Goal: Task Accomplishment & Management: Complete application form

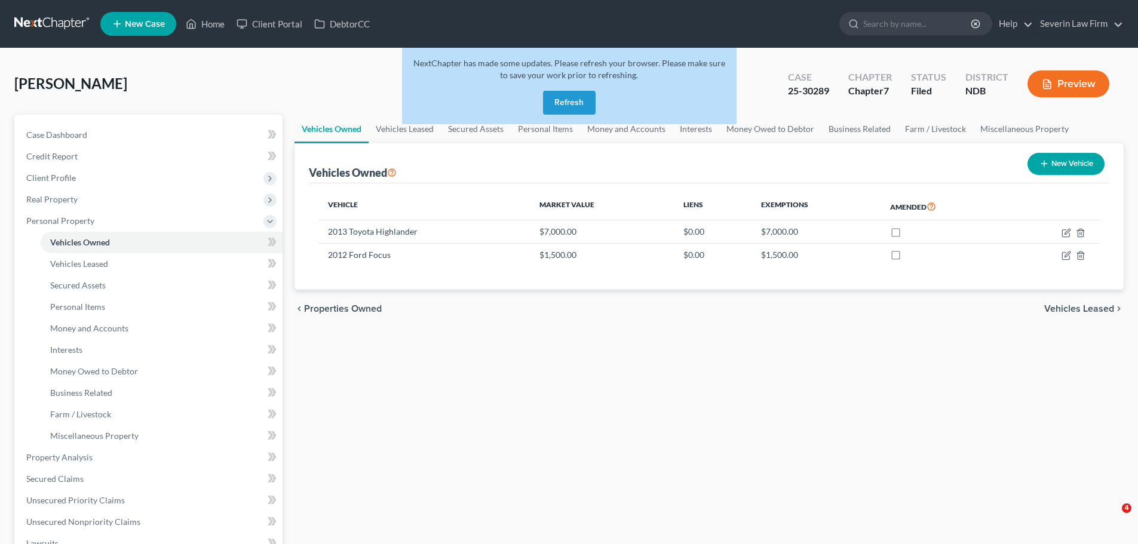
click at [566, 101] on button "Refresh" at bounding box center [569, 103] width 53 height 24
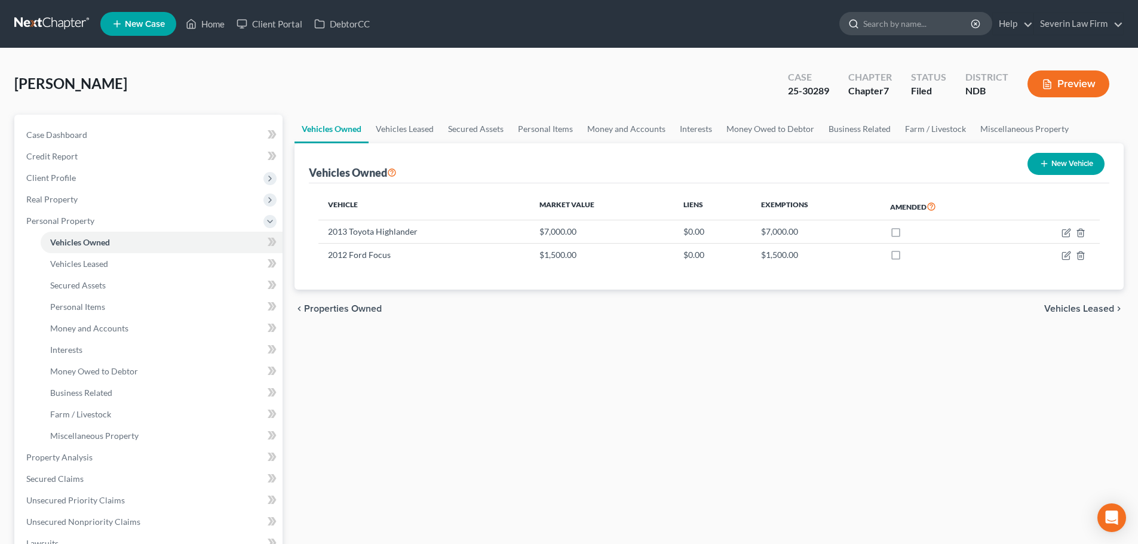
click at [878, 23] on input "search" at bounding box center [917, 24] width 109 height 22
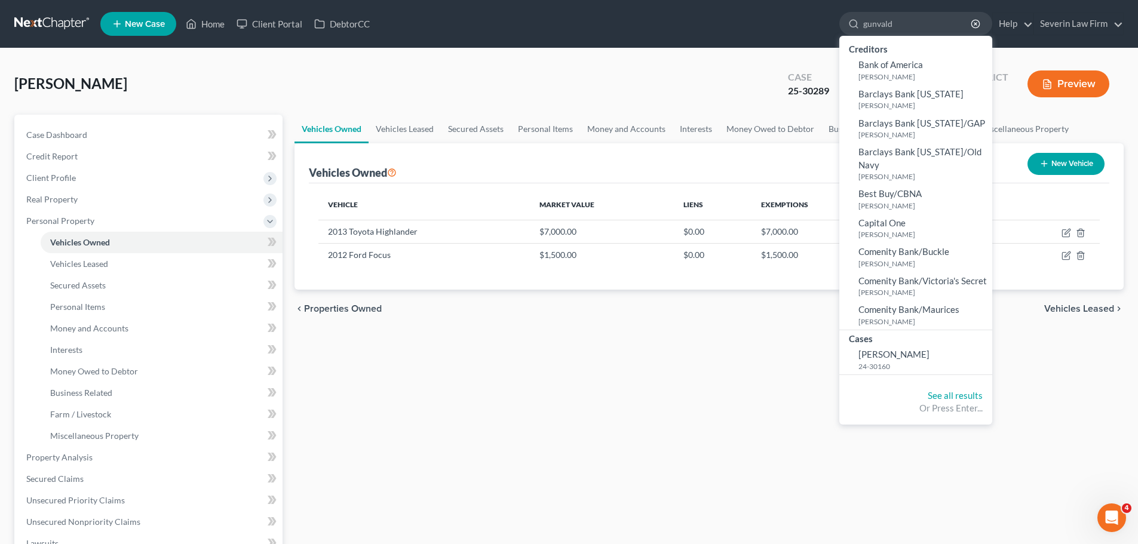
type input "gunvald"
click at [735, 76] on div "LaVallie, Jolene Upgraded Case 25-30289 Chapter Chapter 7 Status Filed District…" at bounding box center [568, 89] width 1109 height 52
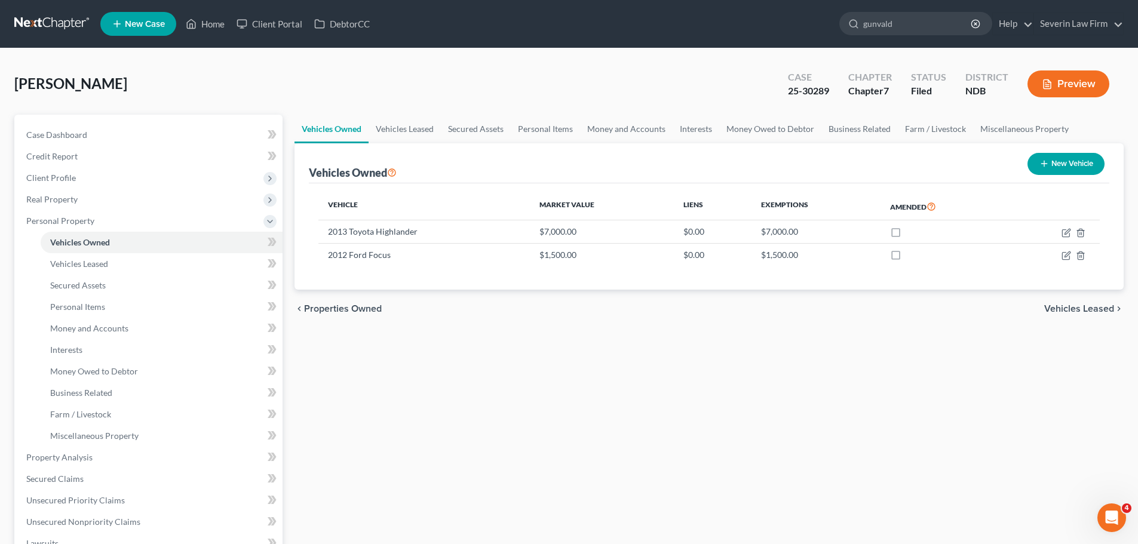
click at [152, 21] on span "New Case" at bounding box center [145, 24] width 40 height 9
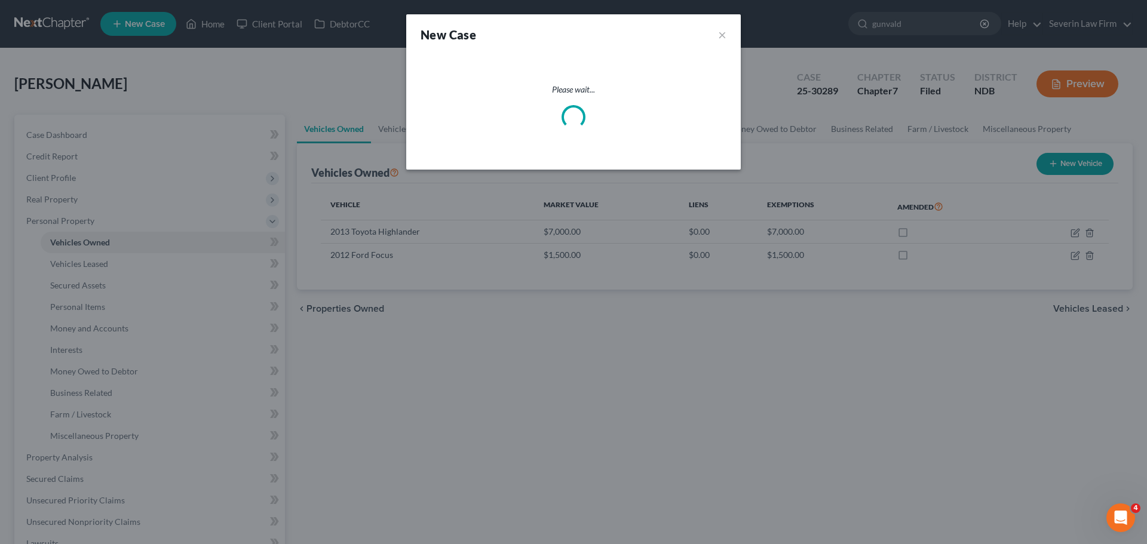
select select "60"
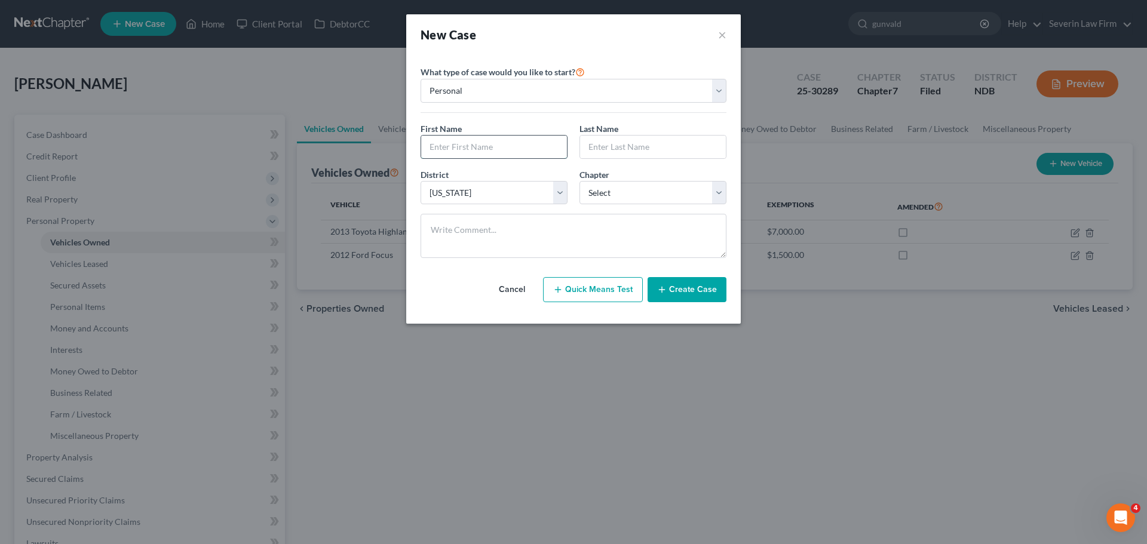
click at [555, 146] on input "text" at bounding box center [494, 147] width 146 height 23
type input "Miranda"
type input "Gunvaldson"
click at [714, 190] on select "Select 7 11 12 13" at bounding box center [652, 193] width 147 height 24
select select "0"
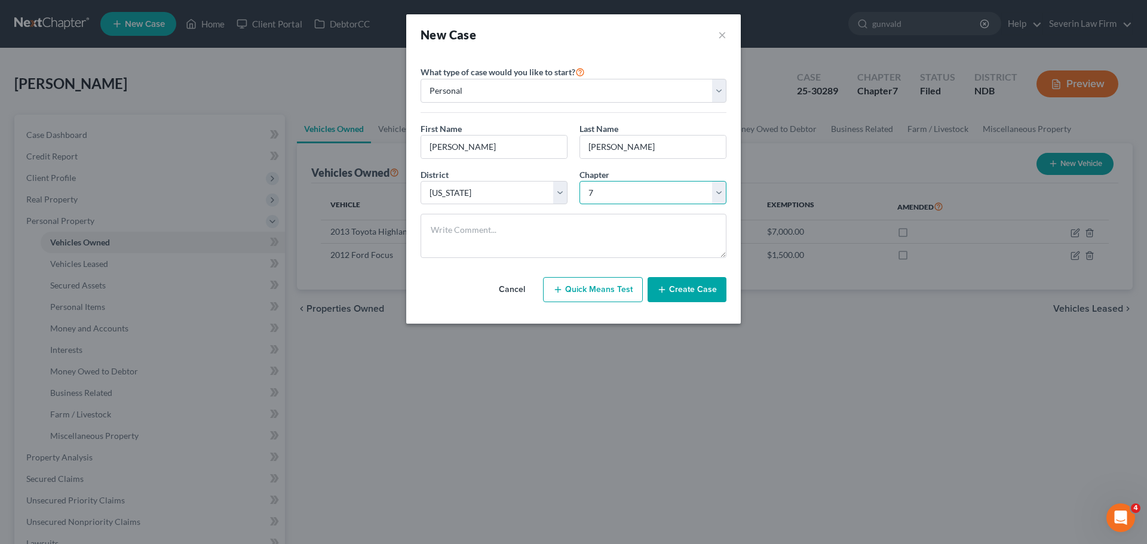
click at [579, 181] on select "Select 7 11 12 13" at bounding box center [652, 193] width 147 height 24
click at [677, 292] on button "Create Case" at bounding box center [686, 289] width 79 height 25
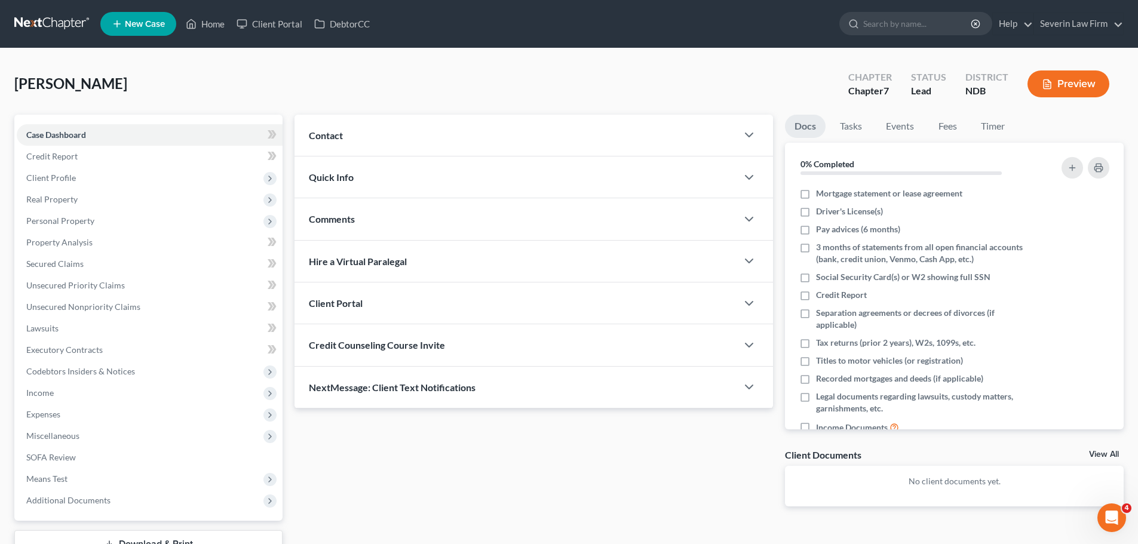
click at [483, 140] on div "Contact" at bounding box center [515, 135] width 442 height 41
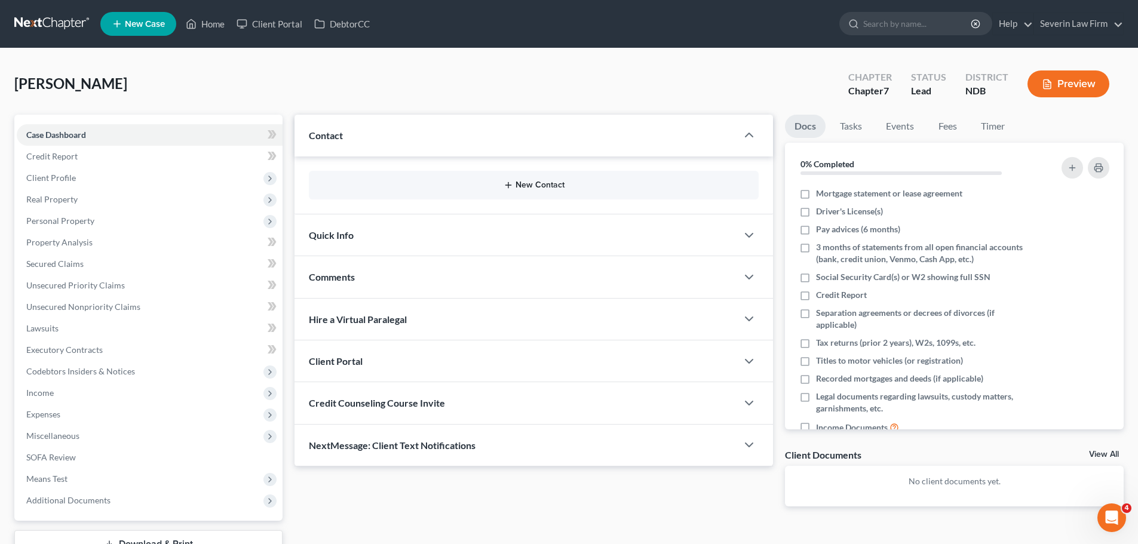
click at [447, 183] on button "New Contact" at bounding box center [533, 185] width 431 height 10
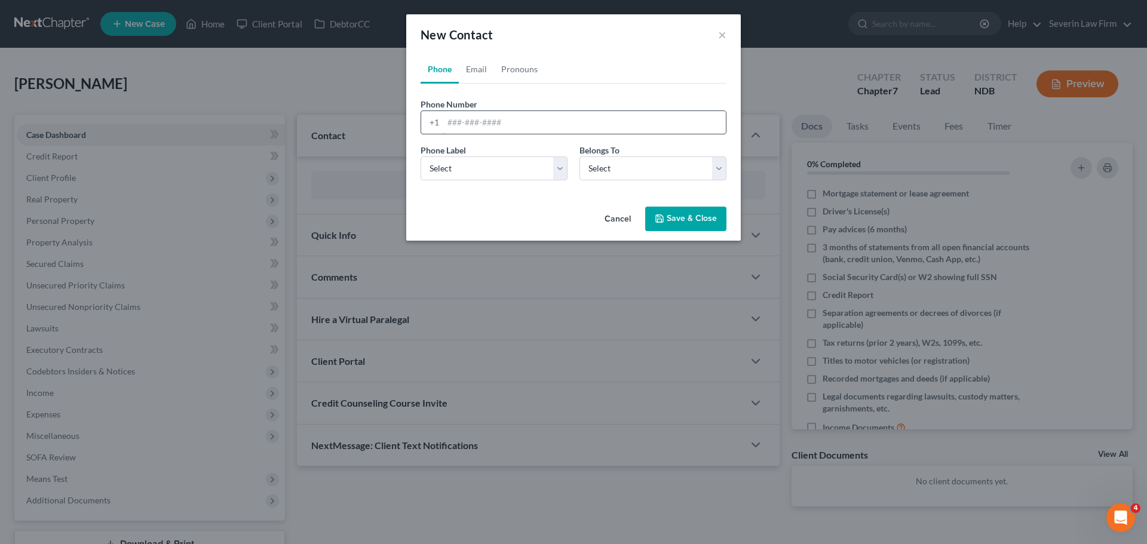
click at [461, 125] on input "tel" at bounding box center [584, 122] width 282 height 23
type input "509-833-1770"
select select "0"
click at [479, 70] on link "Email" at bounding box center [476, 69] width 35 height 29
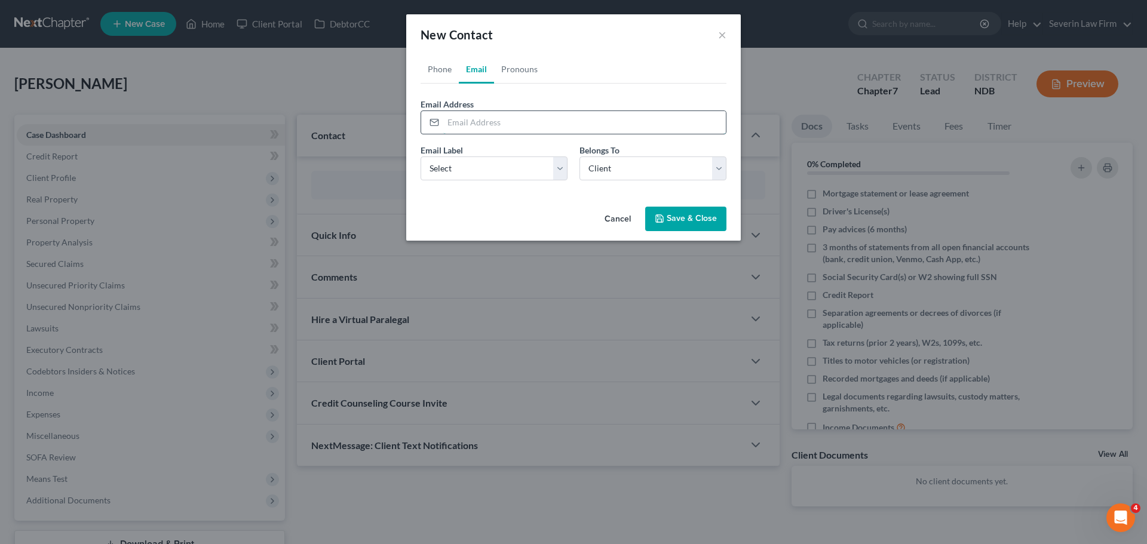
click at [465, 128] on input "email" at bounding box center [584, 122] width 282 height 23
click at [583, 124] on input "email" at bounding box center [584, 122] width 282 height 23
paste input "miranda.gunvaldson@gmail.com"
type input "miranda.gunvaldson@gmail.com"
click at [529, 172] on select "Select Home Work Other" at bounding box center [493, 168] width 147 height 24
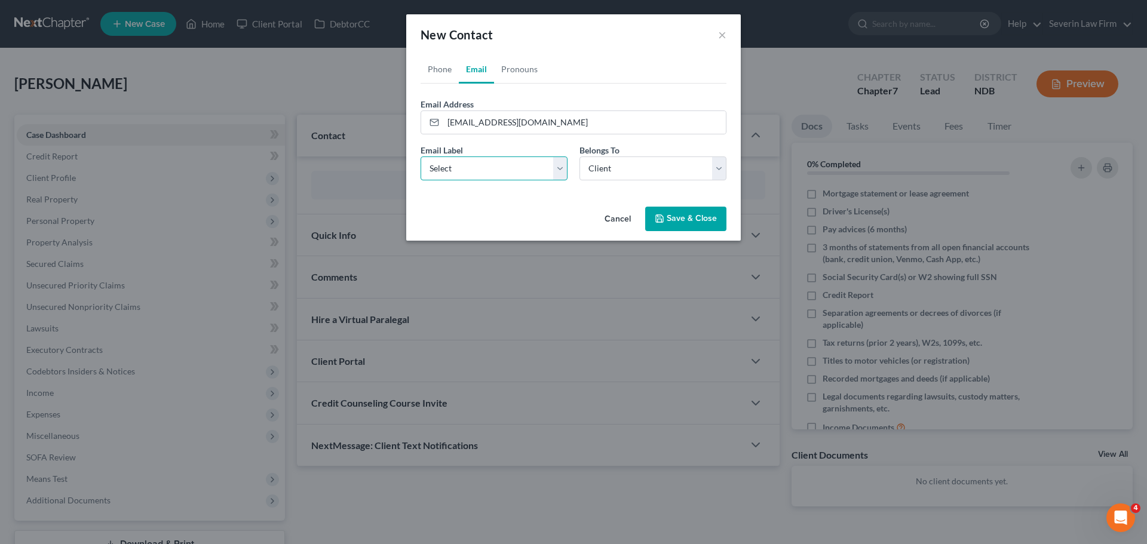
select select "0"
click at [420, 156] on select "Select Home Work Other" at bounding box center [493, 168] width 147 height 24
click at [614, 168] on select "Select Client Other" at bounding box center [652, 168] width 147 height 24
click at [680, 219] on button "Save & Close" at bounding box center [685, 219] width 81 height 25
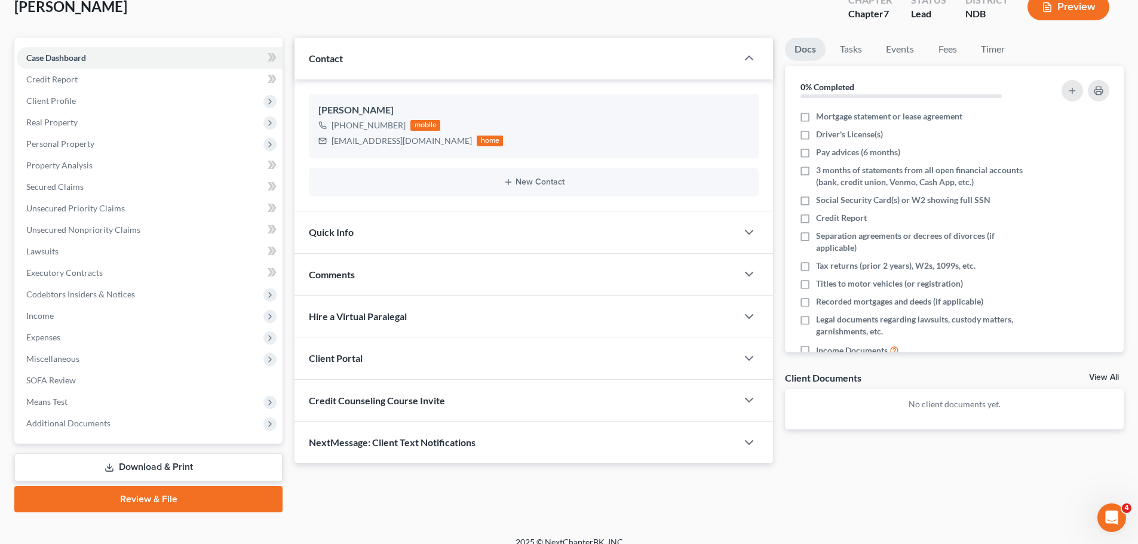
scroll to position [91, 0]
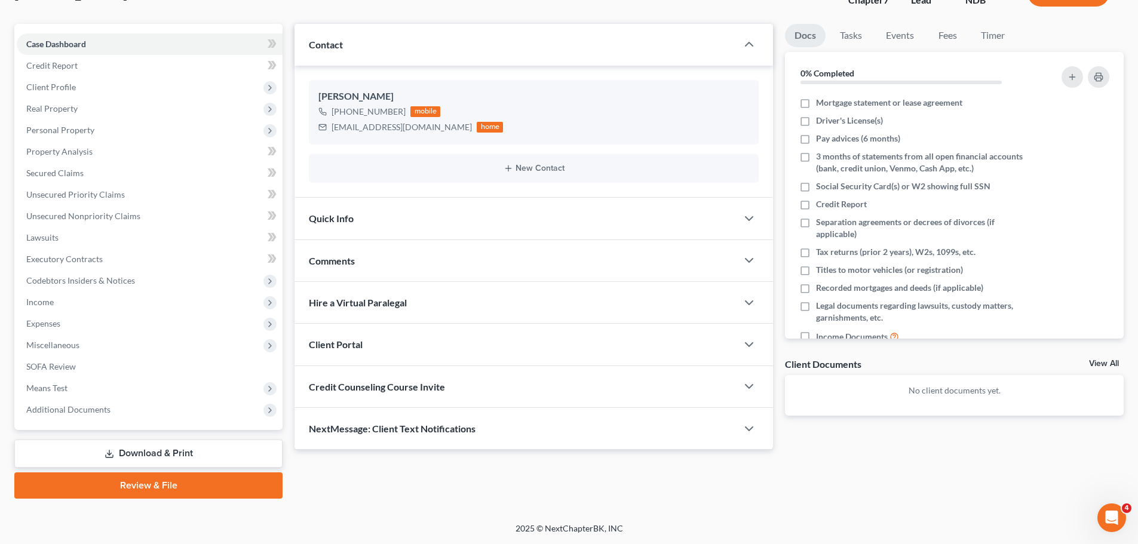
click at [723, 218] on div "Quick Info" at bounding box center [515, 218] width 442 height 41
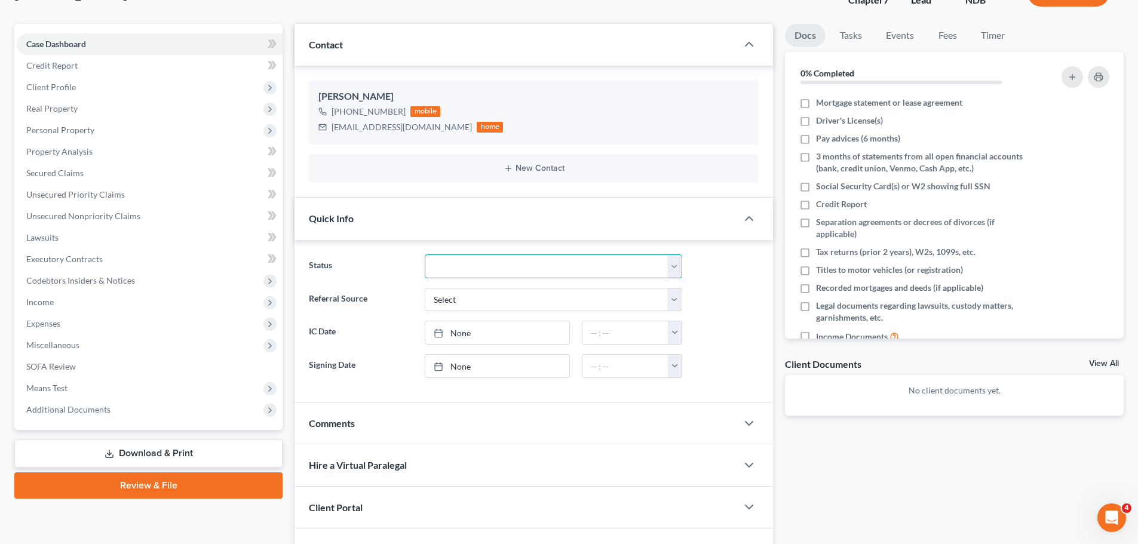
click at [680, 266] on select "Discharged Discharged & Reported Discharge Litigation Dismissal Notice Dismisse…" at bounding box center [553, 266] width 257 height 24
select select "21"
click at [425, 254] on select "Discharged Discharged & Reported Discharge Litigation Dismissal Notice Dismisse…" at bounding box center [553, 266] width 257 height 24
click at [552, 299] on select "Select Word Of Mouth Previous Clients Direct Mail Website Google Search Modern …" at bounding box center [553, 300] width 257 height 24
click at [735, 317] on ng-include "Status Discharged Discharged & Reported Discharge Litigation Dismissal Notice D…" at bounding box center [534, 316] width 450 height 124
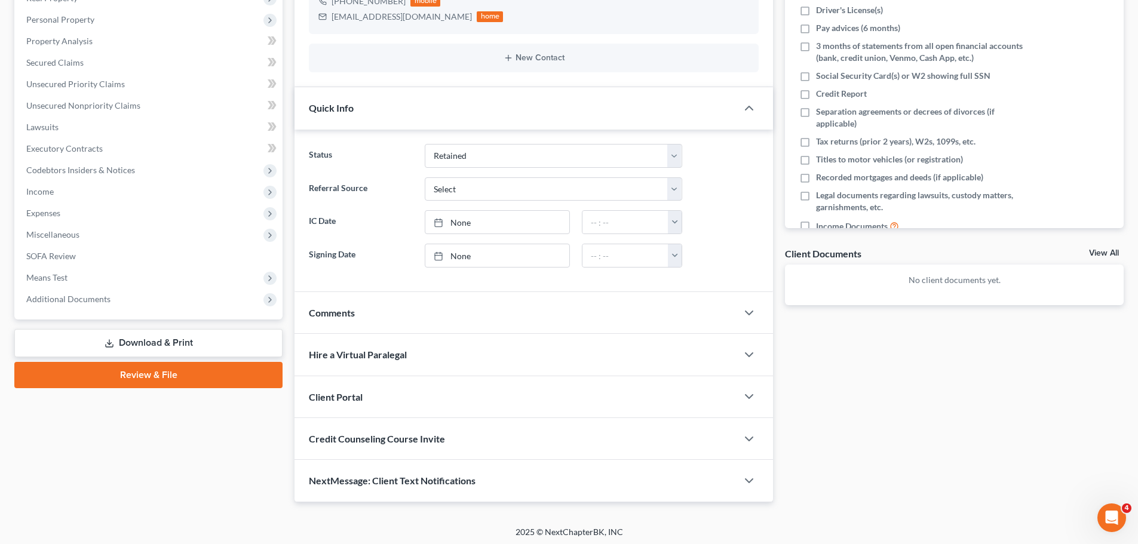
scroll to position [205, 0]
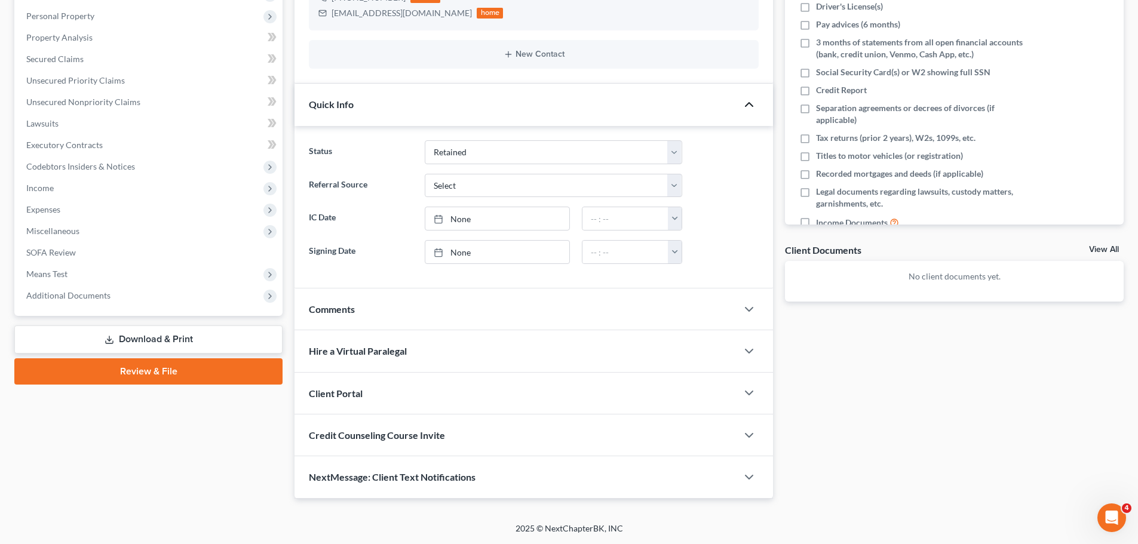
click at [746, 107] on icon "button" at bounding box center [749, 104] width 14 height 14
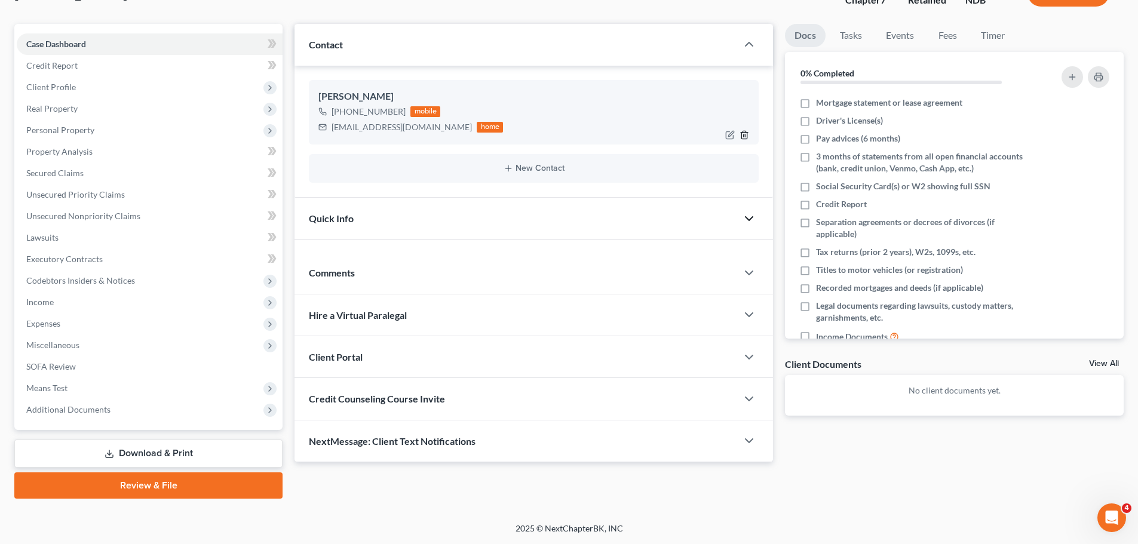
scroll to position [91, 0]
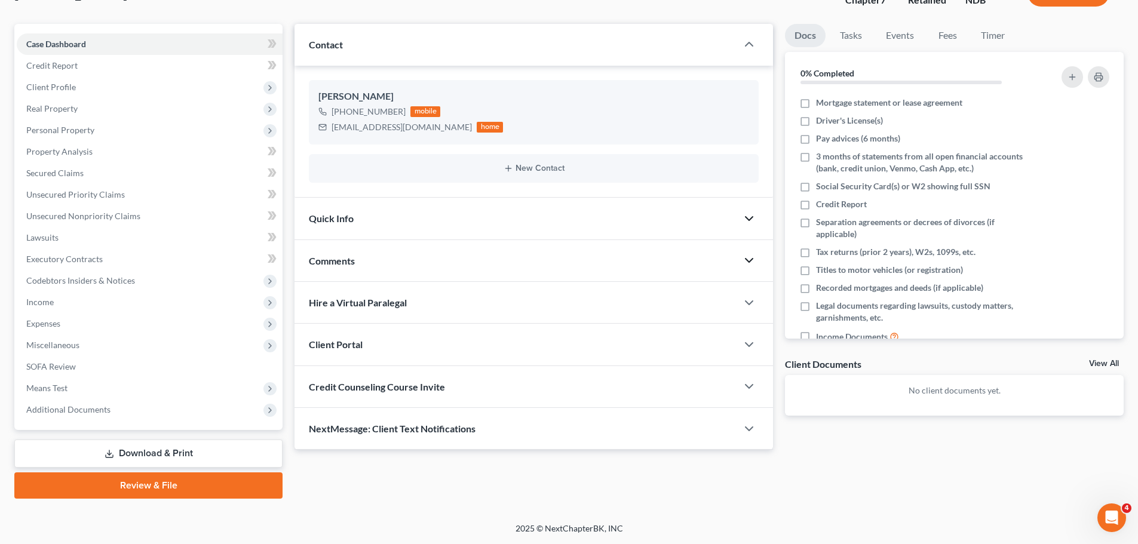
click at [757, 259] on div at bounding box center [755, 260] width 36 height 24
click at [743, 261] on icon "button" at bounding box center [749, 260] width 14 height 14
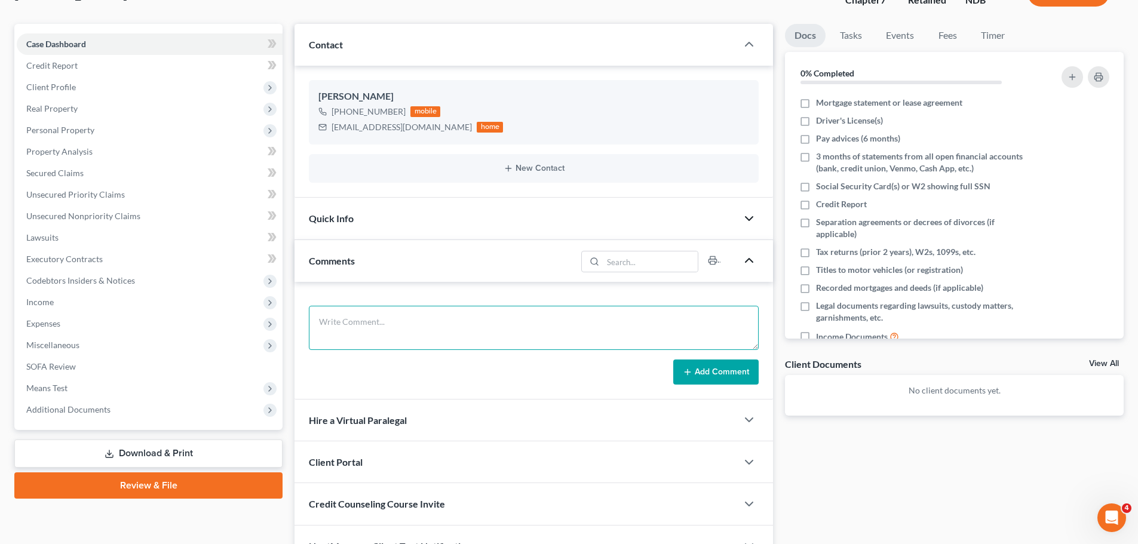
click at [442, 319] on textarea at bounding box center [534, 328] width 450 height 44
type textarea "Single Filer with two dependents"
click at [718, 365] on button "Add Comment" at bounding box center [715, 371] width 85 height 25
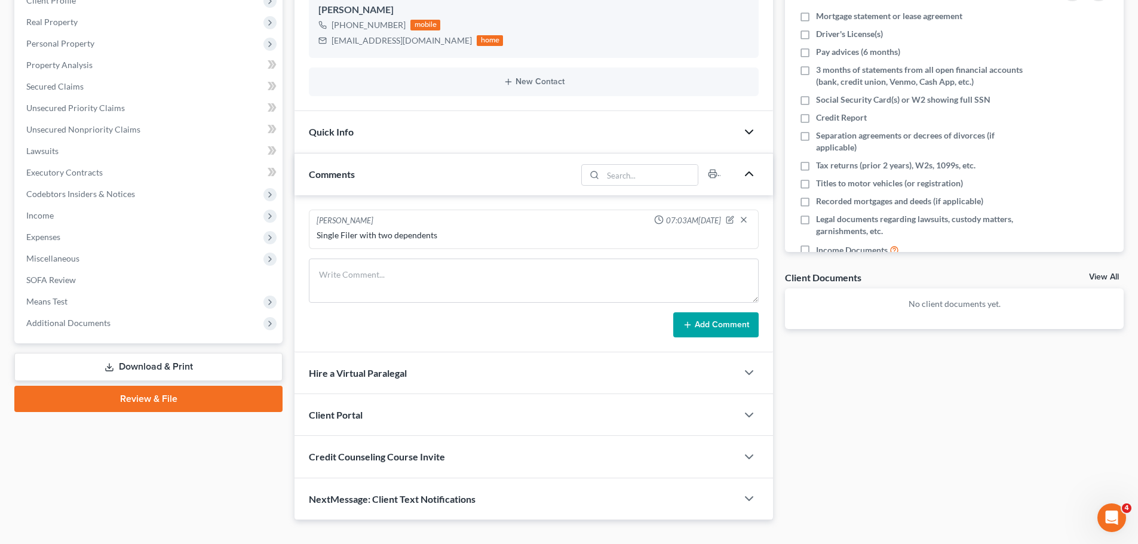
scroll to position [199, 0]
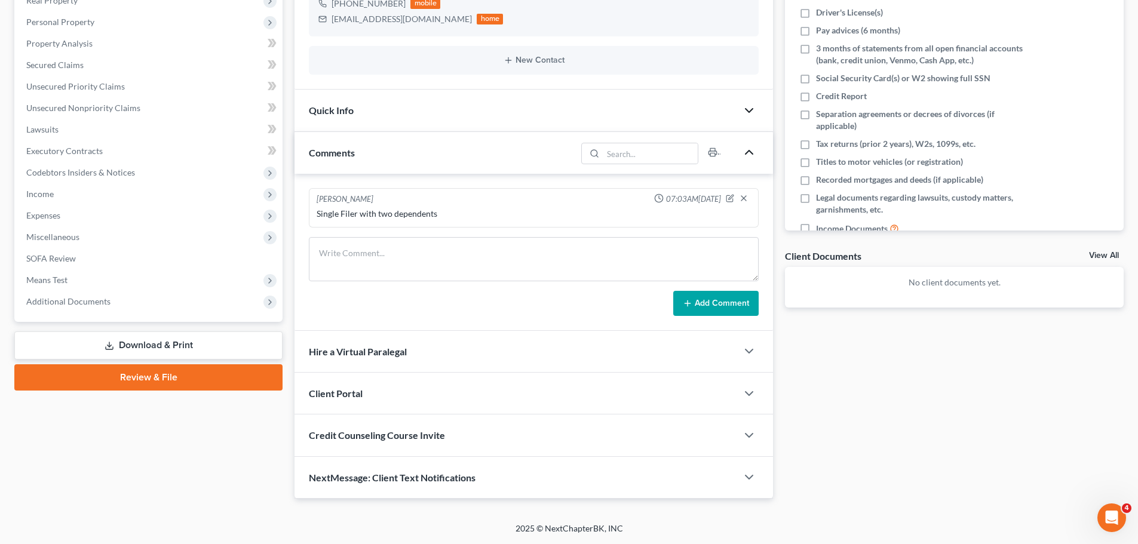
click at [742, 361] on div at bounding box center [755, 351] width 36 height 24
click at [746, 354] on icon "button" at bounding box center [749, 351] width 14 height 14
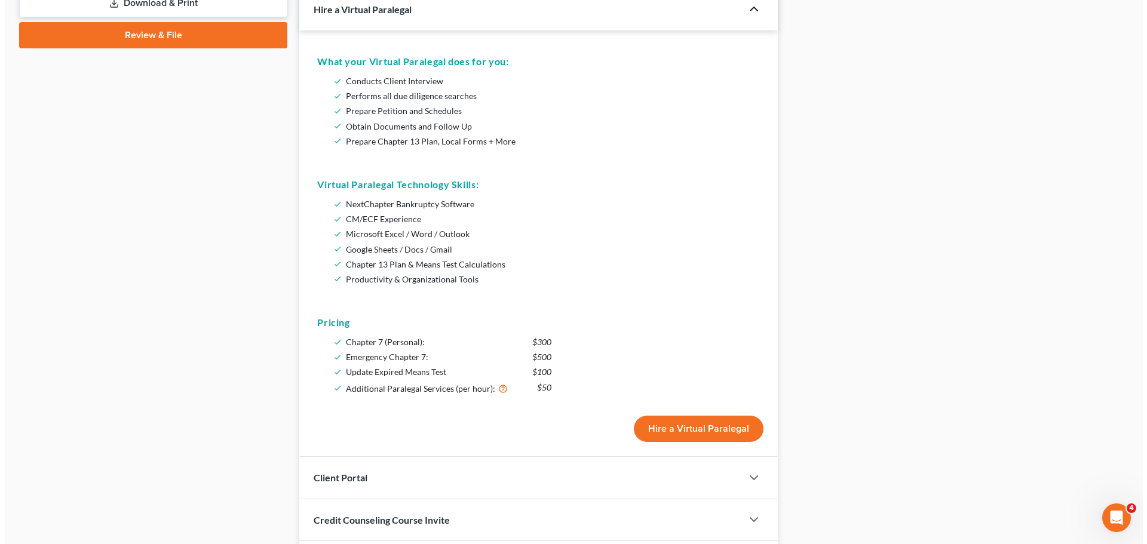
scroll to position [557, 0]
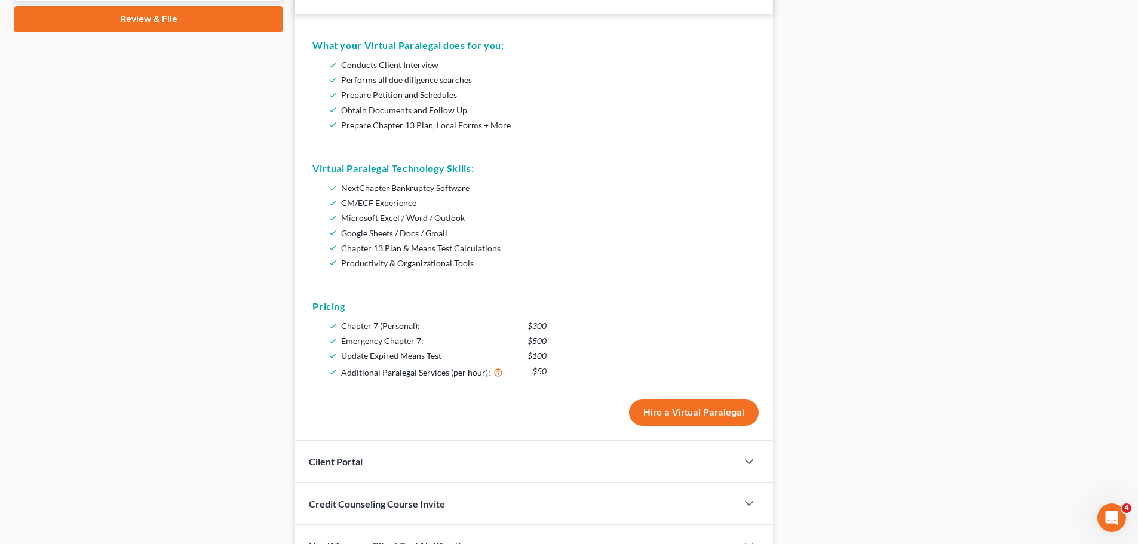
click at [677, 407] on button "Hire a Virtual Paralegal" at bounding box center [694, 413] width 130 height 26
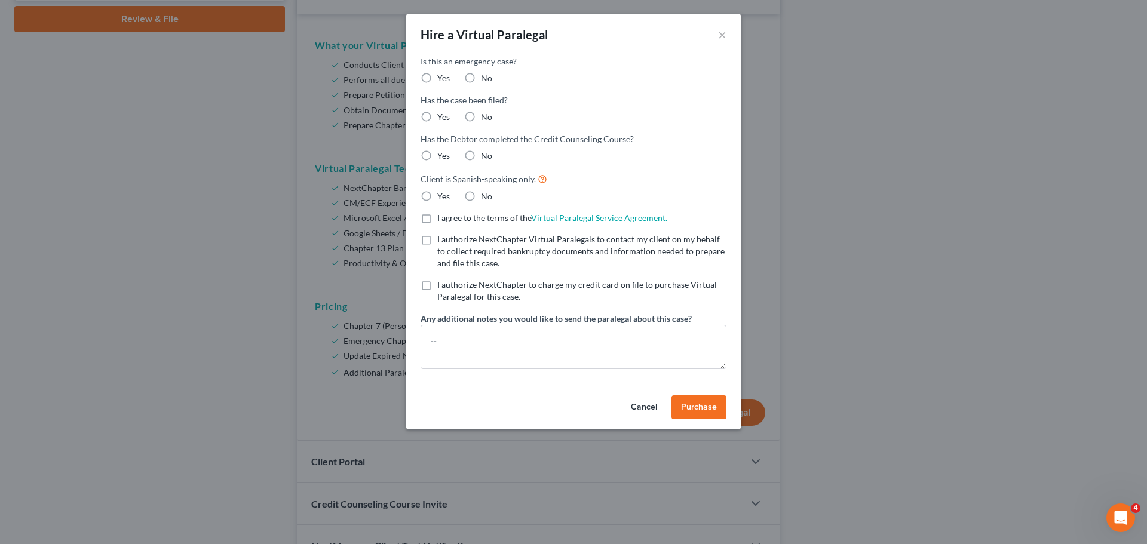
click at [481, 80] on label "No" at bounding box center [486, 78] width 11 height 12
click at [485, 80] on input "No" at bounding box center [489, 76] width 8 height 8
radio input "true"
click at [481, 118] on label "No" at bounding box center [486, 117] width 11 height 12
click at [485, 118] on input "No" at bounding box center [489, 115] width 8 height 8
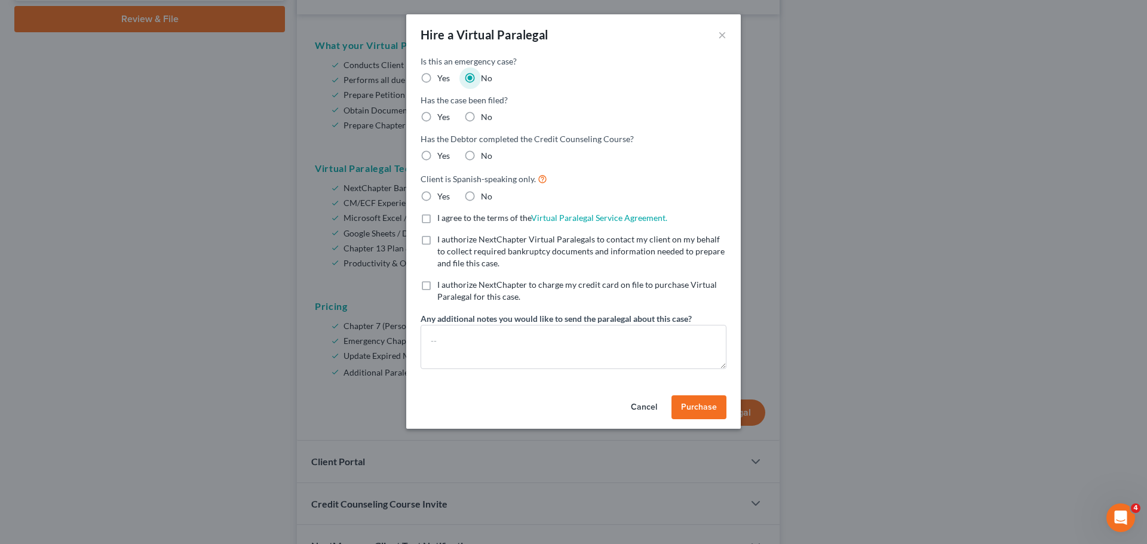
radio input "true"
click at [481, 155] on label "No" at bounding box center [486, 156] width 11 height 12
click at [485, 155] on input "No" at bounding box center [489, 154] width 8 height 8
radio input "true"
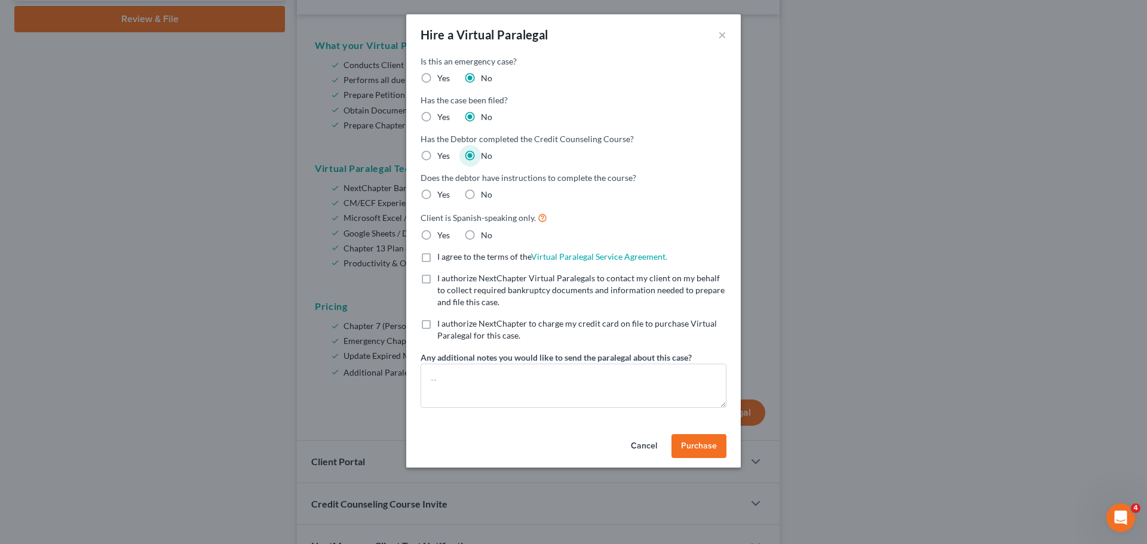
click at [481, 195] on label "No" at bounding box center [486, 195] width 11 height 12
click at [485, 195] on input "No" at bounding box center [489, 193] width 8 height 8
radio input "true"
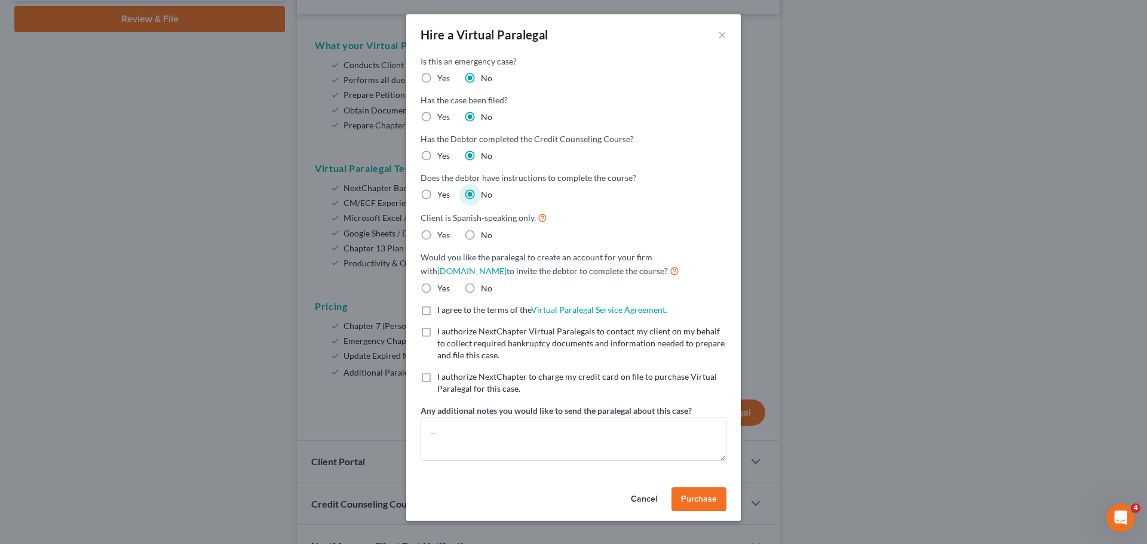
drag, startPoint x: 469, startPoint y: 235, endPoint x: 468, endPoint y: 260, distance: 24.5
click at [481, 237] on label "No" at bounding box center [486, 235] width 11 height 12
click at [485, 237] on input "No" at bounding box center [489, 233] width 8 height 8
radio input "true"
click at [481, 283] on label "No" at bounding box center [486, 288] width 11 height 12
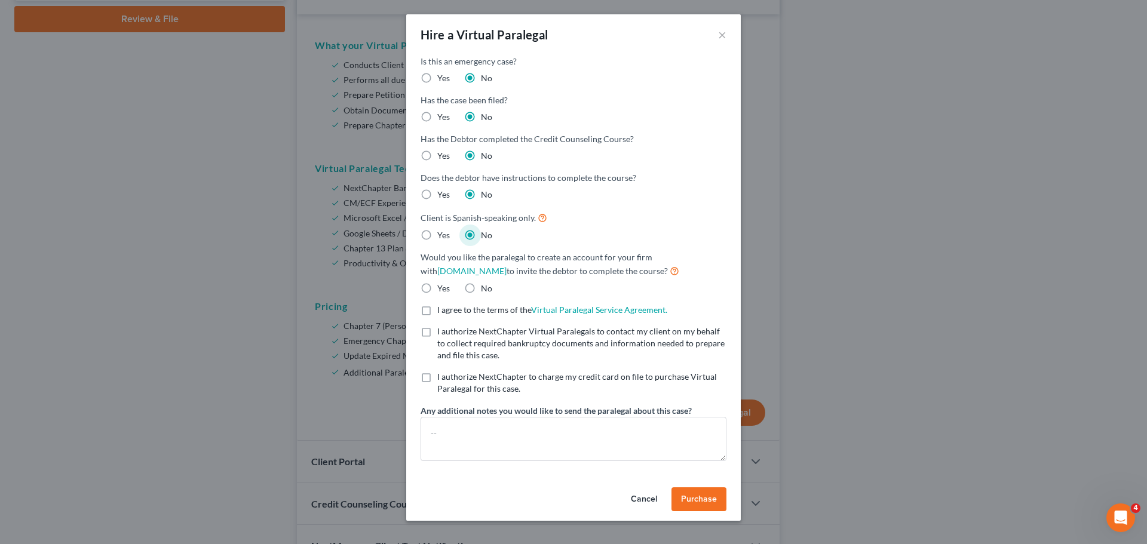
click at [485, 283] on input "No" at bounding box center [489, 286] width 8 height 8
radio input "true"
click at [437, 314] on label "I agree to the terms of the Virtual Paralegal Service Agreement. (Updates have …" at bounding box center [552, 310] width 230 height 12
click at [442, 312] on input "I agree to the terms of the Virtual Paralegal Service Agreement. (Updates have …" at bounding box center [446, 308] width 8 height 8
checkbox input "true"
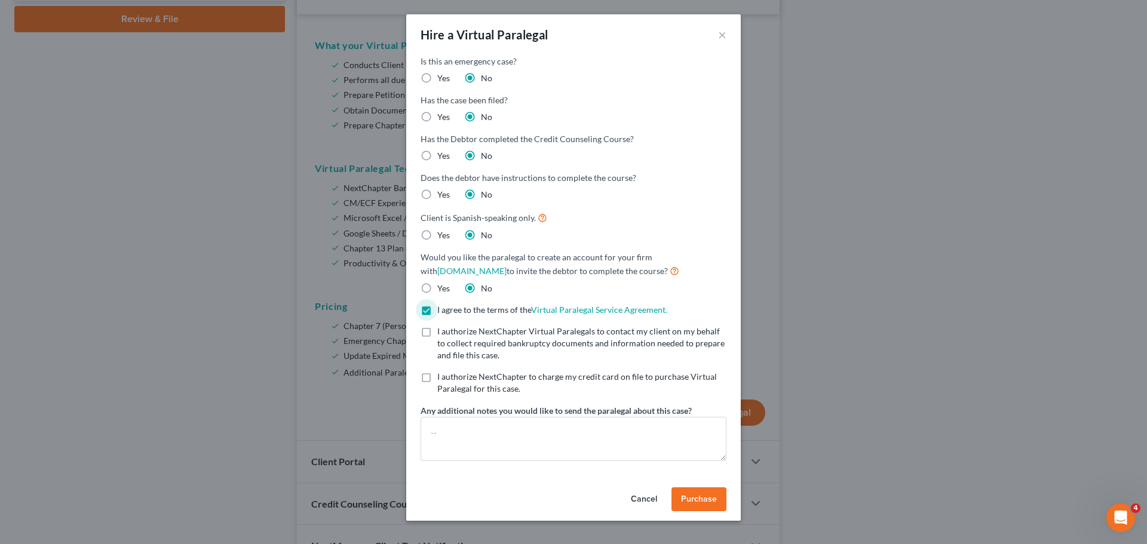
click at [437, 335] on label "I authorize NextChapter Virtual Paralegals to contact my client on my behalf to…" at bounding box center [581, 343] width 289 height 36
click at [442, 333] on input "I authorize NextChapter Virtual Paralegals to contact my client on my behalf to…" at bounding box center [446, 329] width 8 height 8
checkbox input "true"
click at [437, 378] on label "I authorize NextChapter to charge my credit card on file to purchase Virtual Pa…" at bounding box center [581, 383] width 289 height 24
click at [442, 378] on input "I authorize NextChapter to charge my credit card on file to purchase Virtual Pa…" at bounding box center [446, 375] width 8 height 8
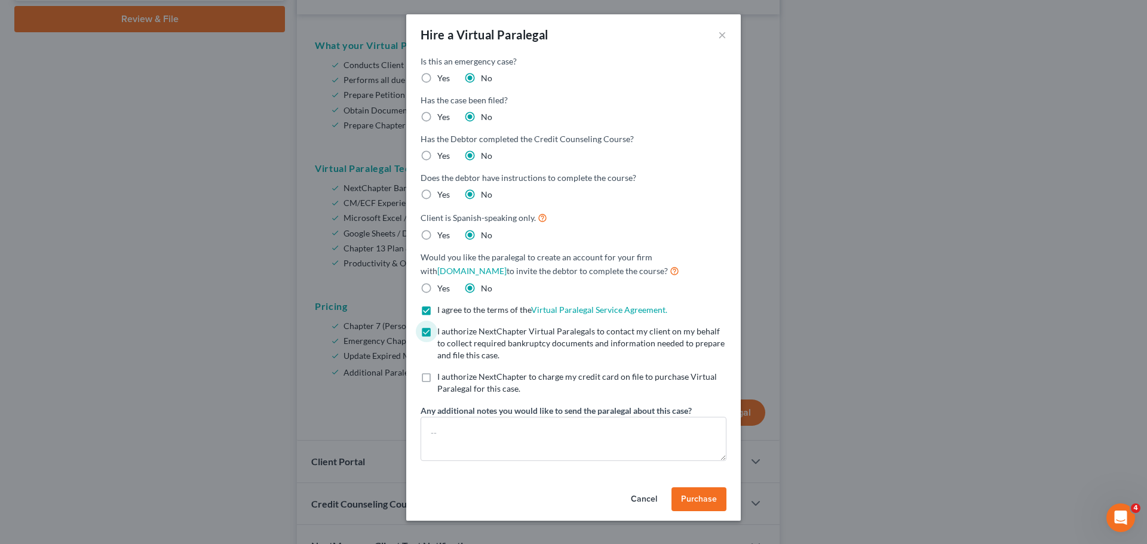
checkbox input "true"
click at [449, 425] on textarea at bounding box center [573, 439] width 306 height 44
type textarea "Attn Shari Taylor Atty Fees = $1800"
click at [700, 499] on span "Purchase" at bounding box center [699, 499] width 36 height 10
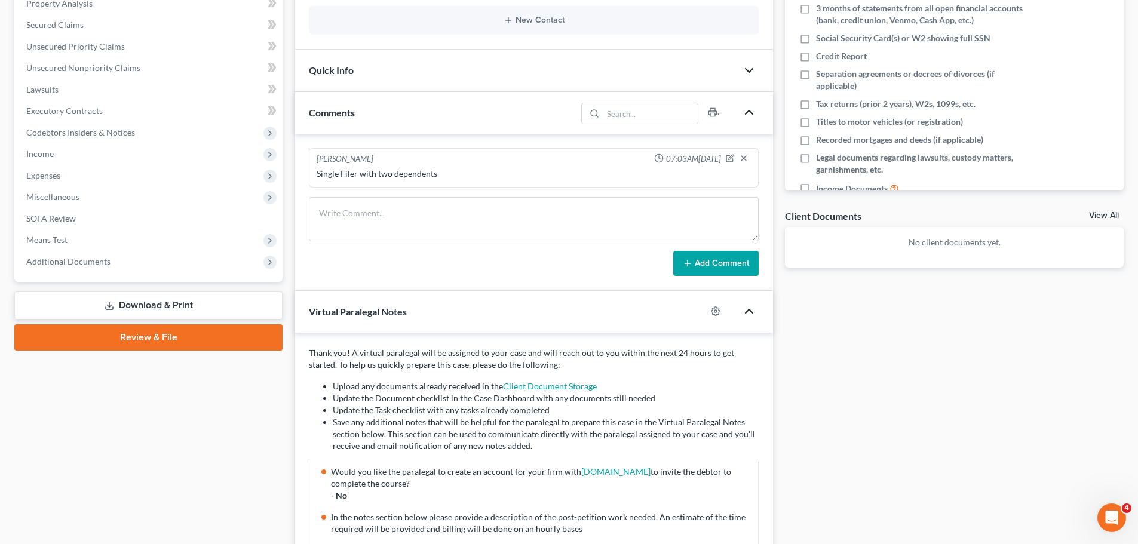
scroll to position [0, 0]
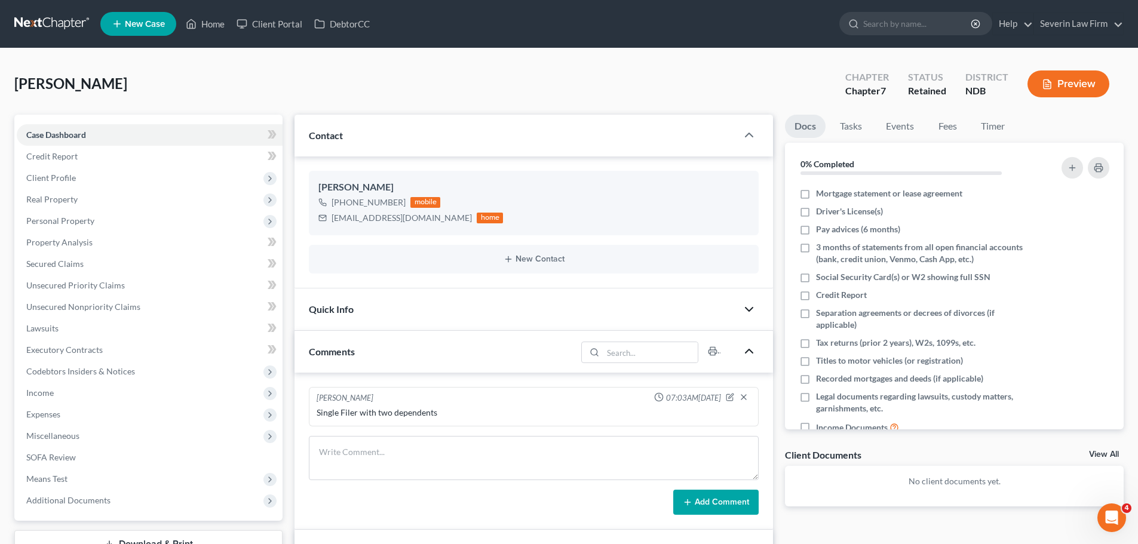
click at [752, 357] on icon "button" at bounding box center [749, 351] width 14 height 14
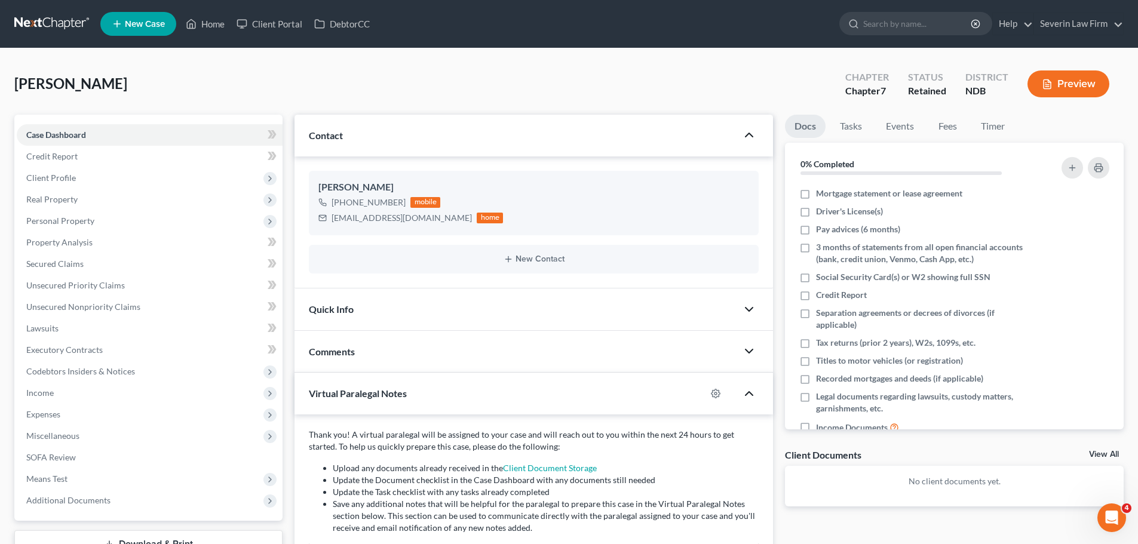
click at [754, 137] on icon "button" at bounding box center [749, 135] width 14 height 14
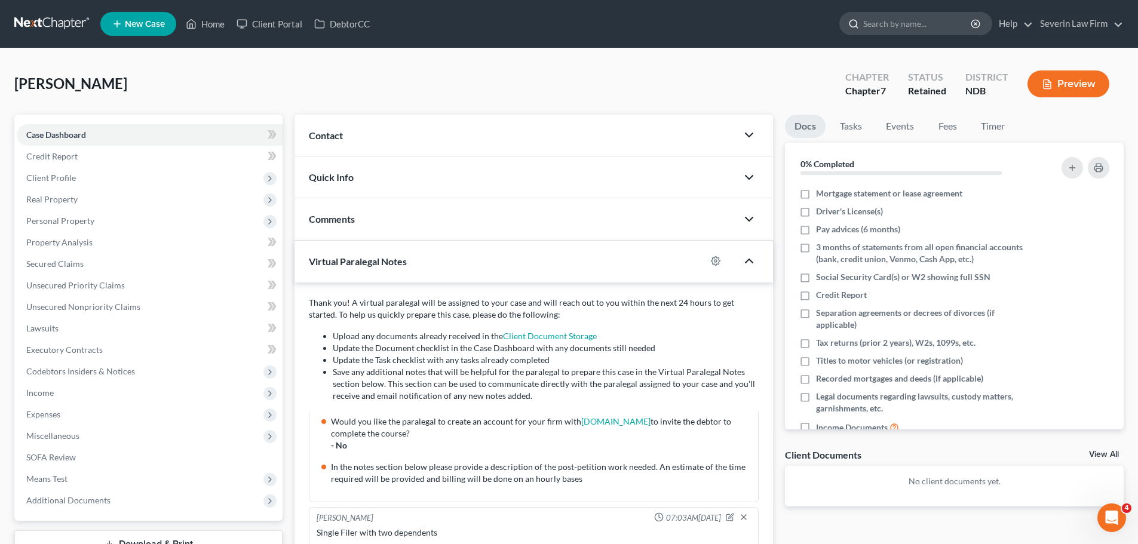
click at [904, 22] on input "search" at bounding box center [917, 24] width 109 height 22
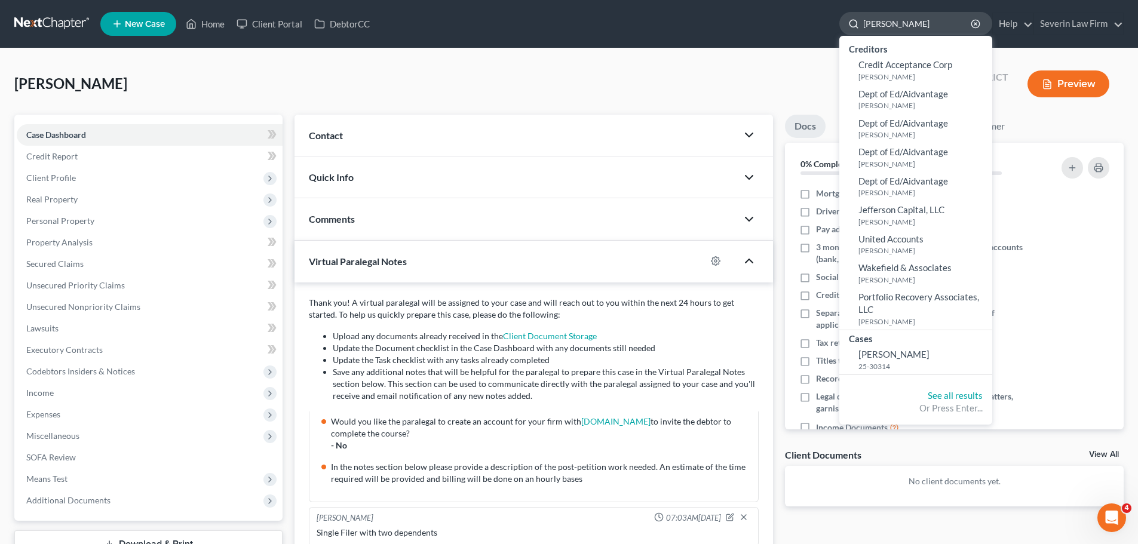
drag, startPoint x: 898, startPoint y: 19, endPoint x: 847, endPoint y: 19, distance: 50.2
click at [847, 19] on div "stein" at bounding box center [915, 23] width 153 height 23
type input "huson"
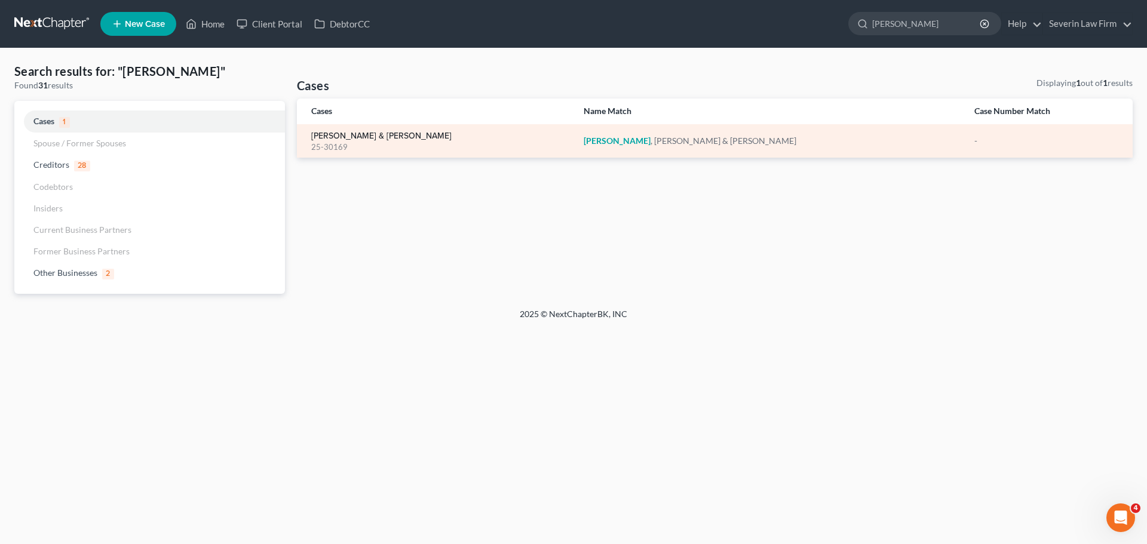
click at [339, 136] on link "Huson, Nicole & Michael" at bounding box center [381, 136] width 140 height 8
